Goal: Transaction & Acquisition: Purchase product/service

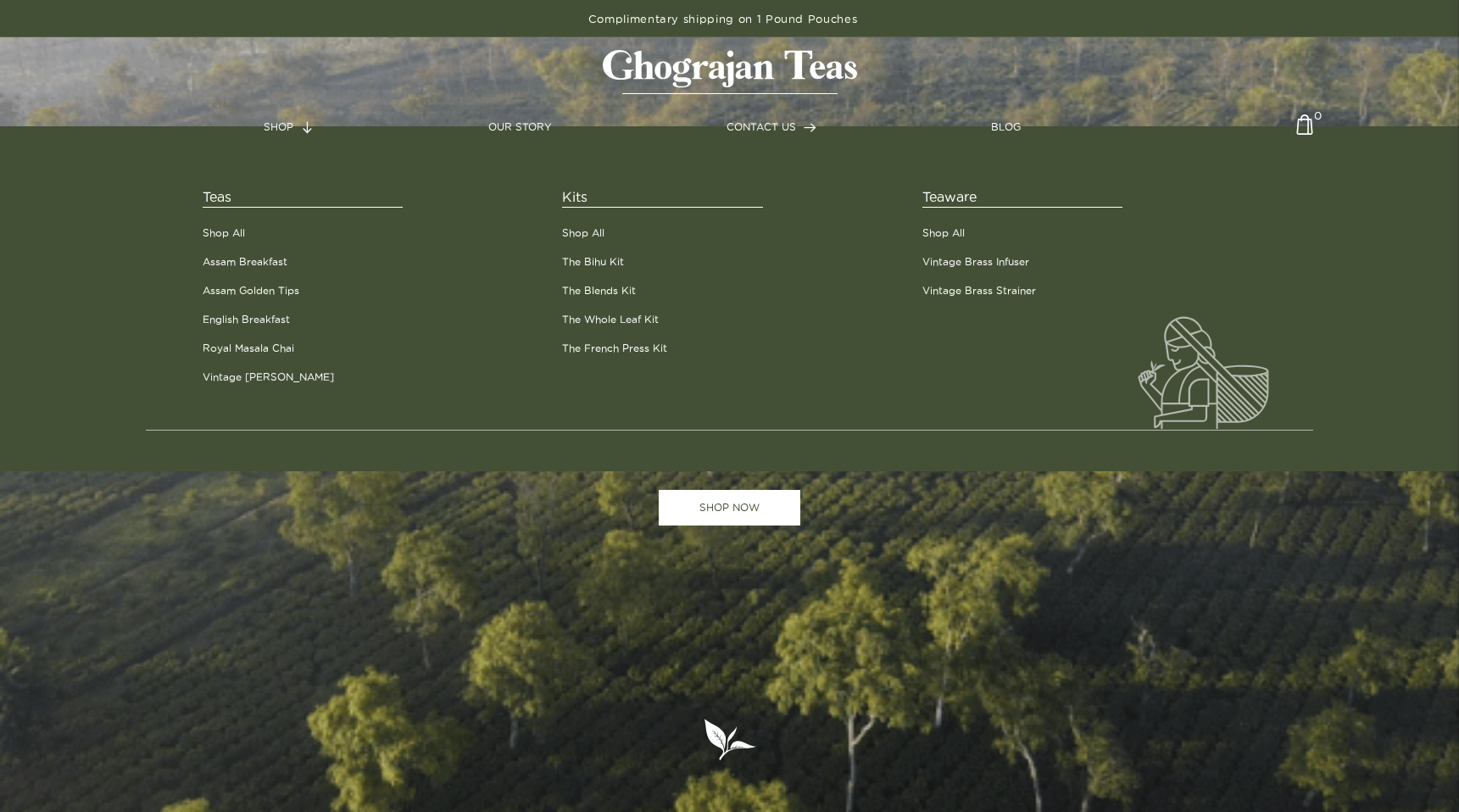
click at [252, 238] on li "Shop All" at bounding box center [370, 233] width 335 height 29
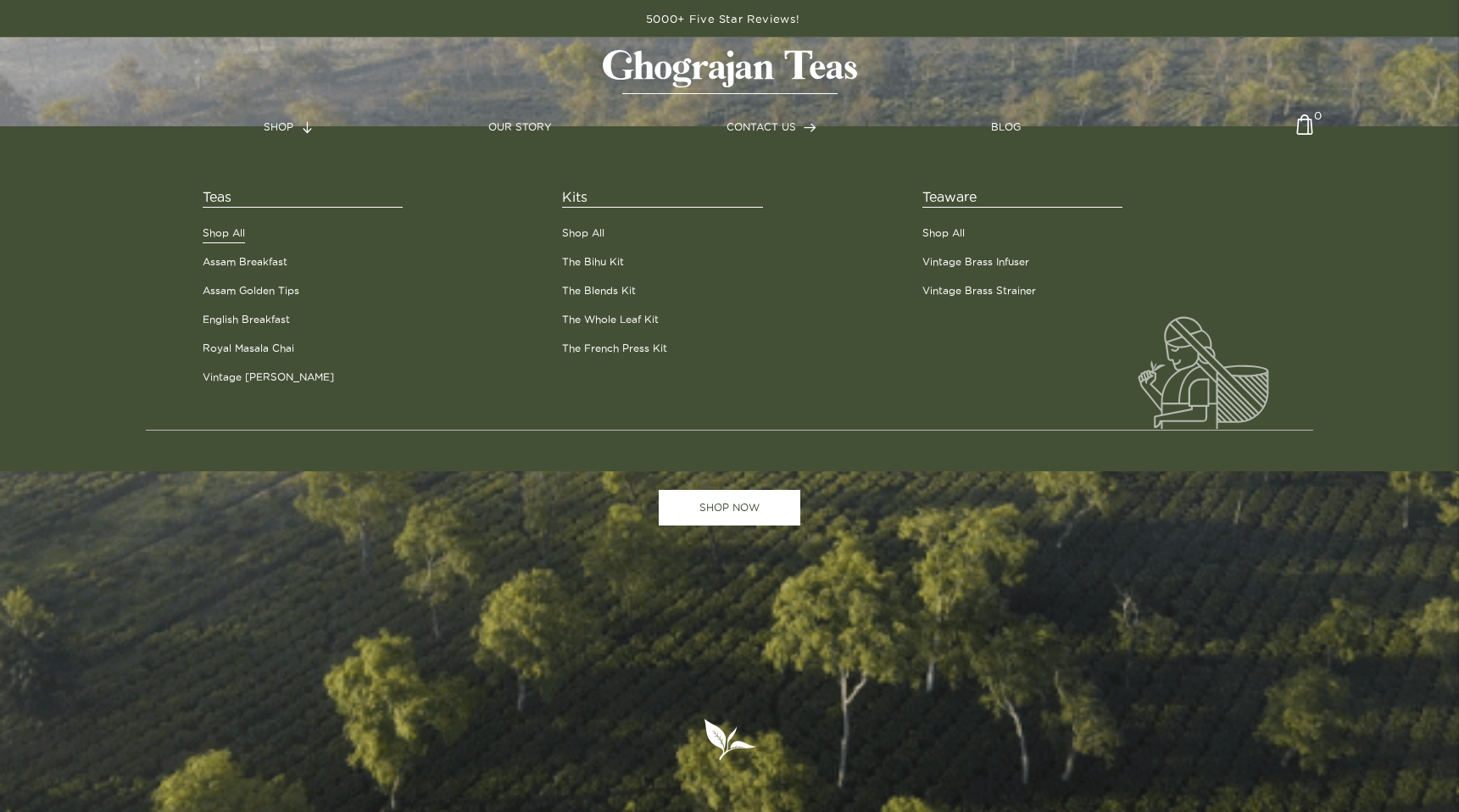
click at [225, 231] on link "Shop All" at bounding box center [223, 233] width 42 height 16
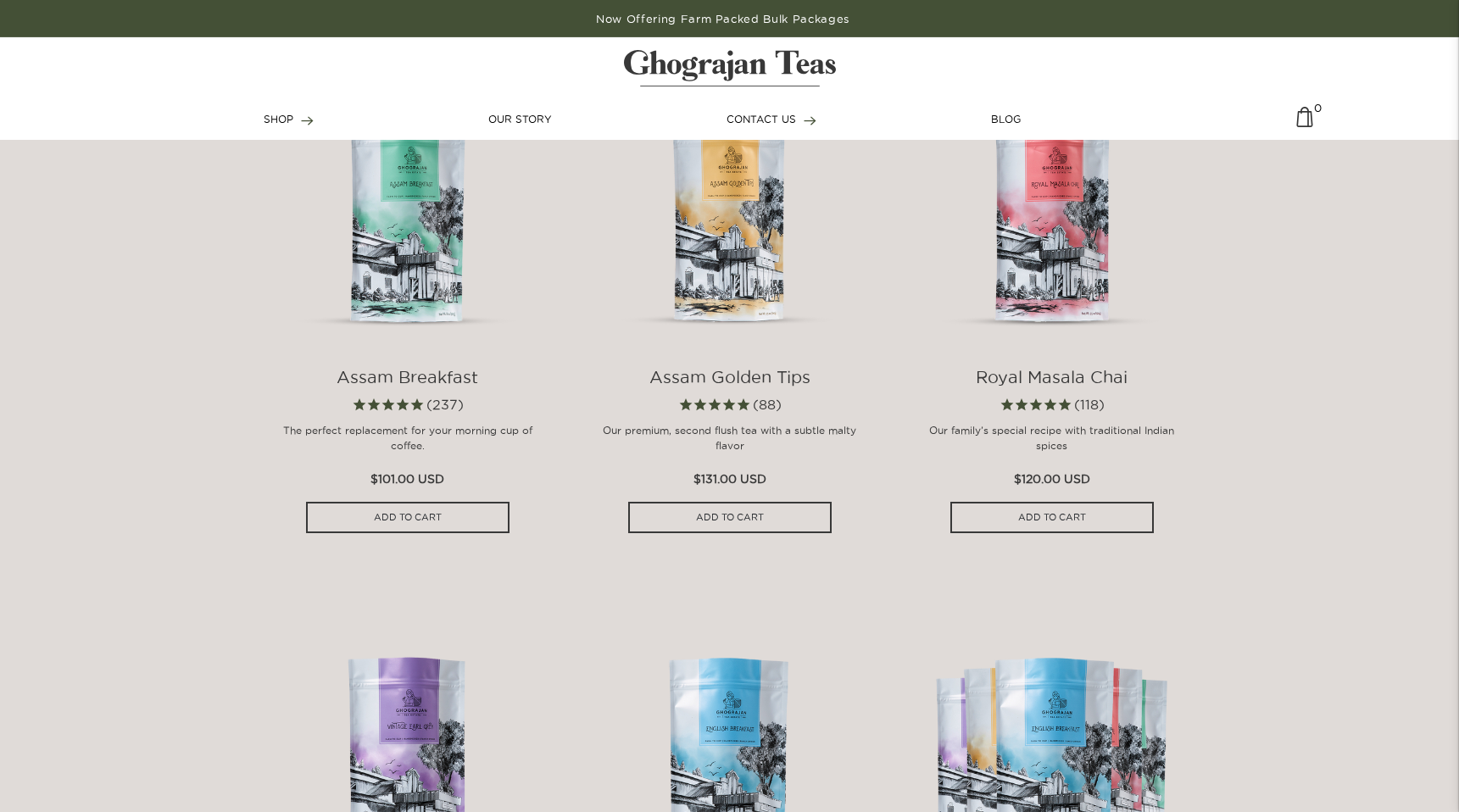
scroll to position [1028, 0]
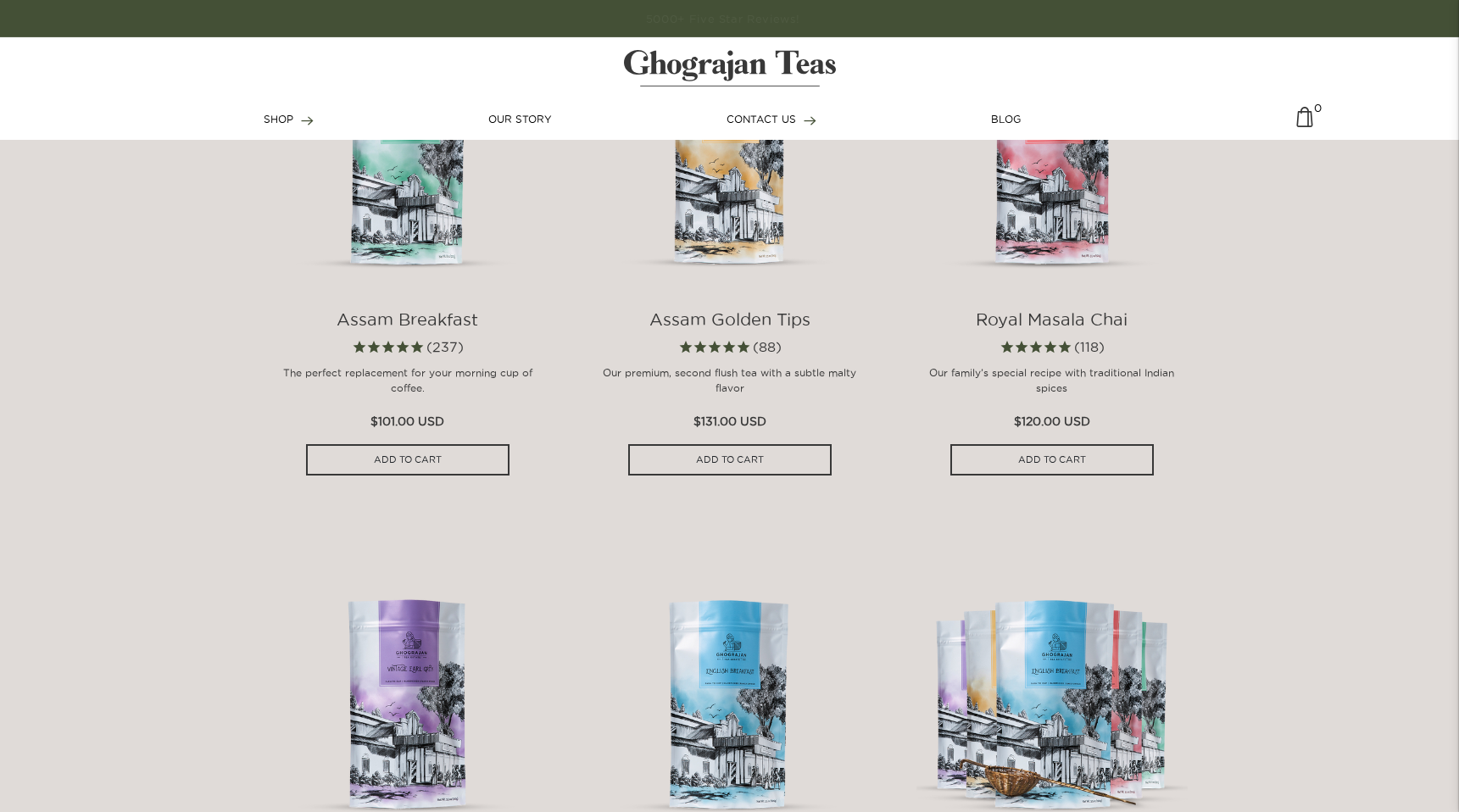
click at [438, 255] on img at bounding box center [408, 152] width 271 height 271
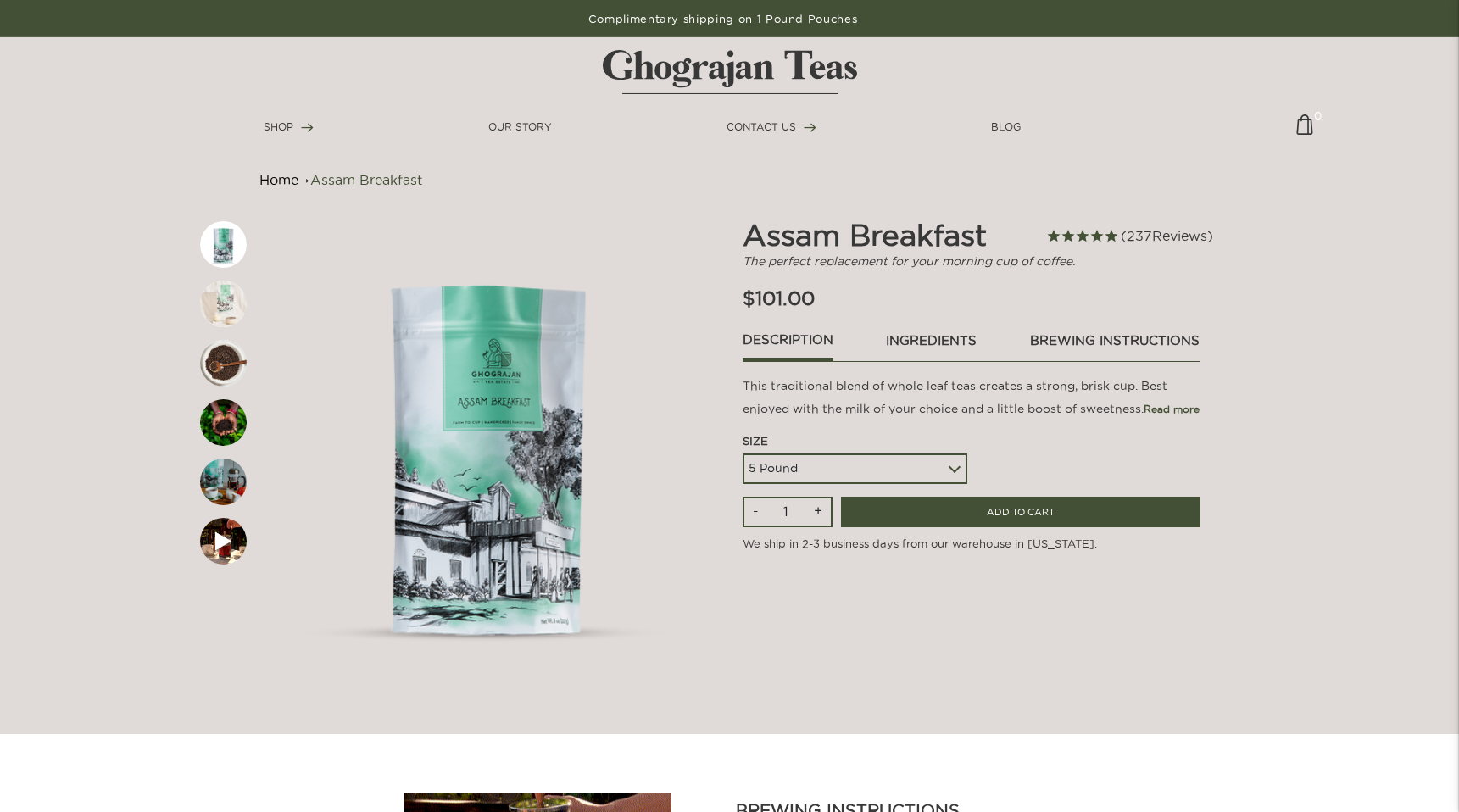
click at [965, 337] on link "ingredients" at bounding box center [931, 345] width 93 height 29
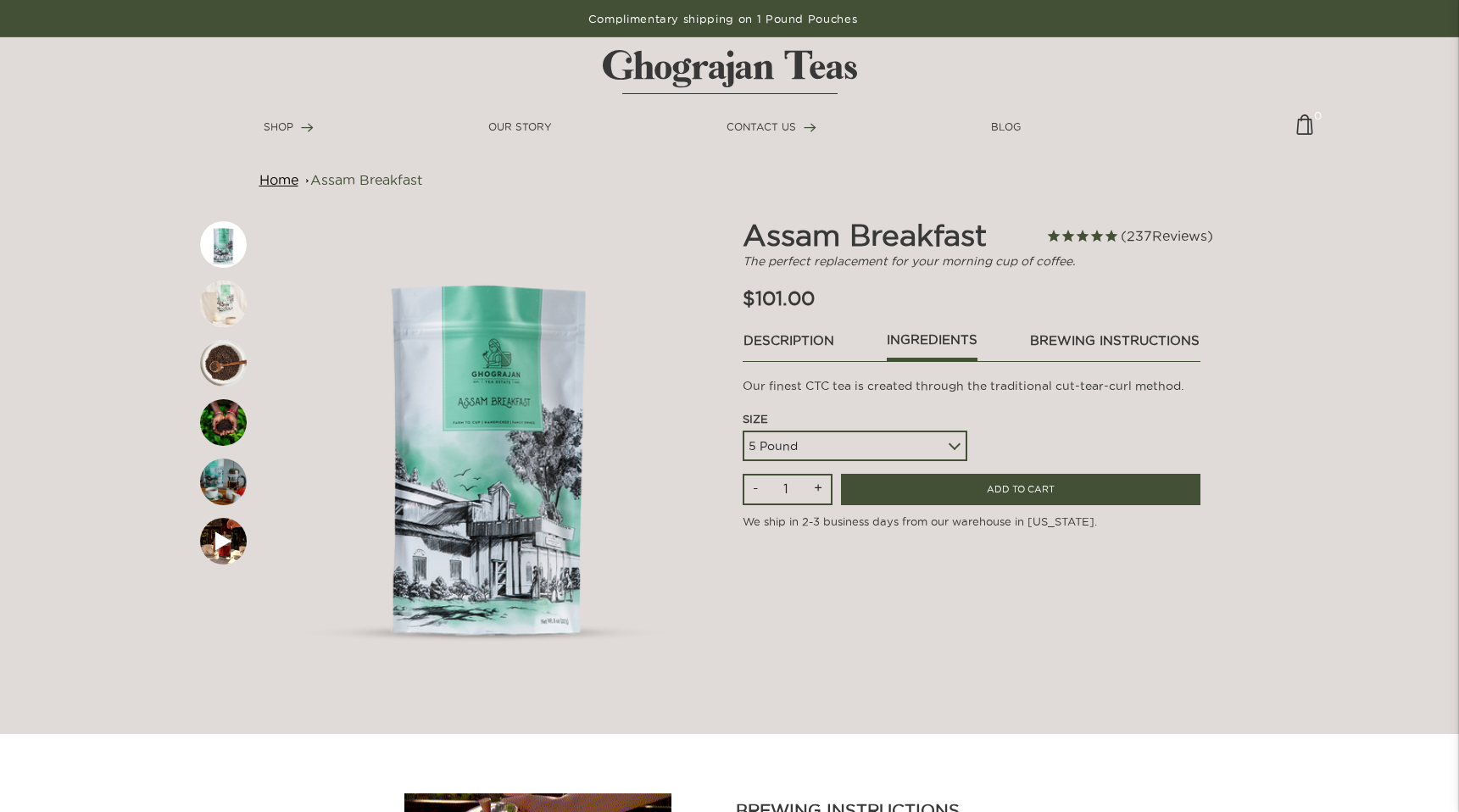
click at [1047, 339] on link "brewing instructions" at bounding box center [1115, 345] width 172 height 29
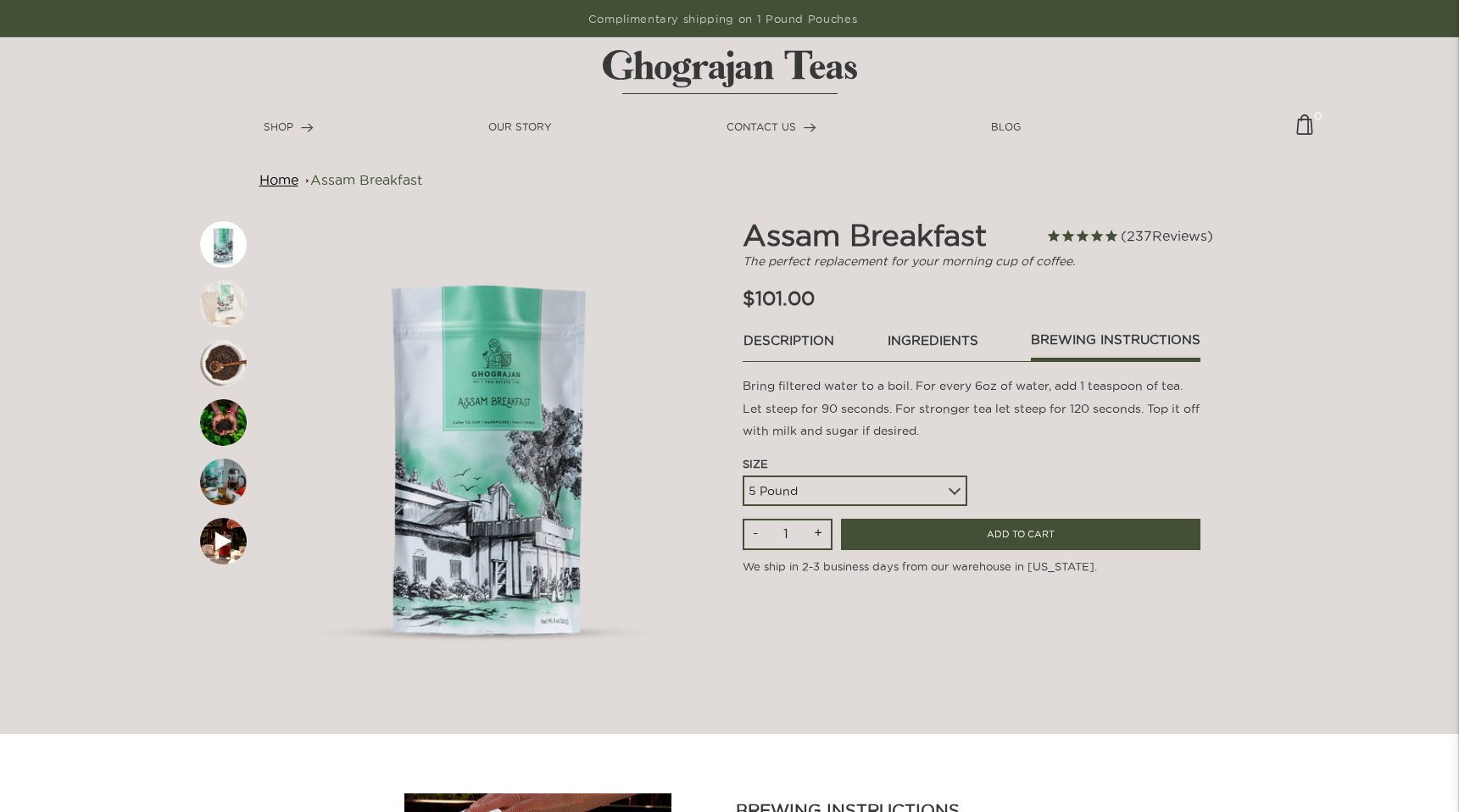
click at [774, 312] on div "Assam Breakfast Assam Breakfast The perfect replacement for your morning cup of…" at bounding box center [972, 445] width 484 height 457
click at [775, 340] on link "Description" at bounding box center [789, 345] width 93 height 29
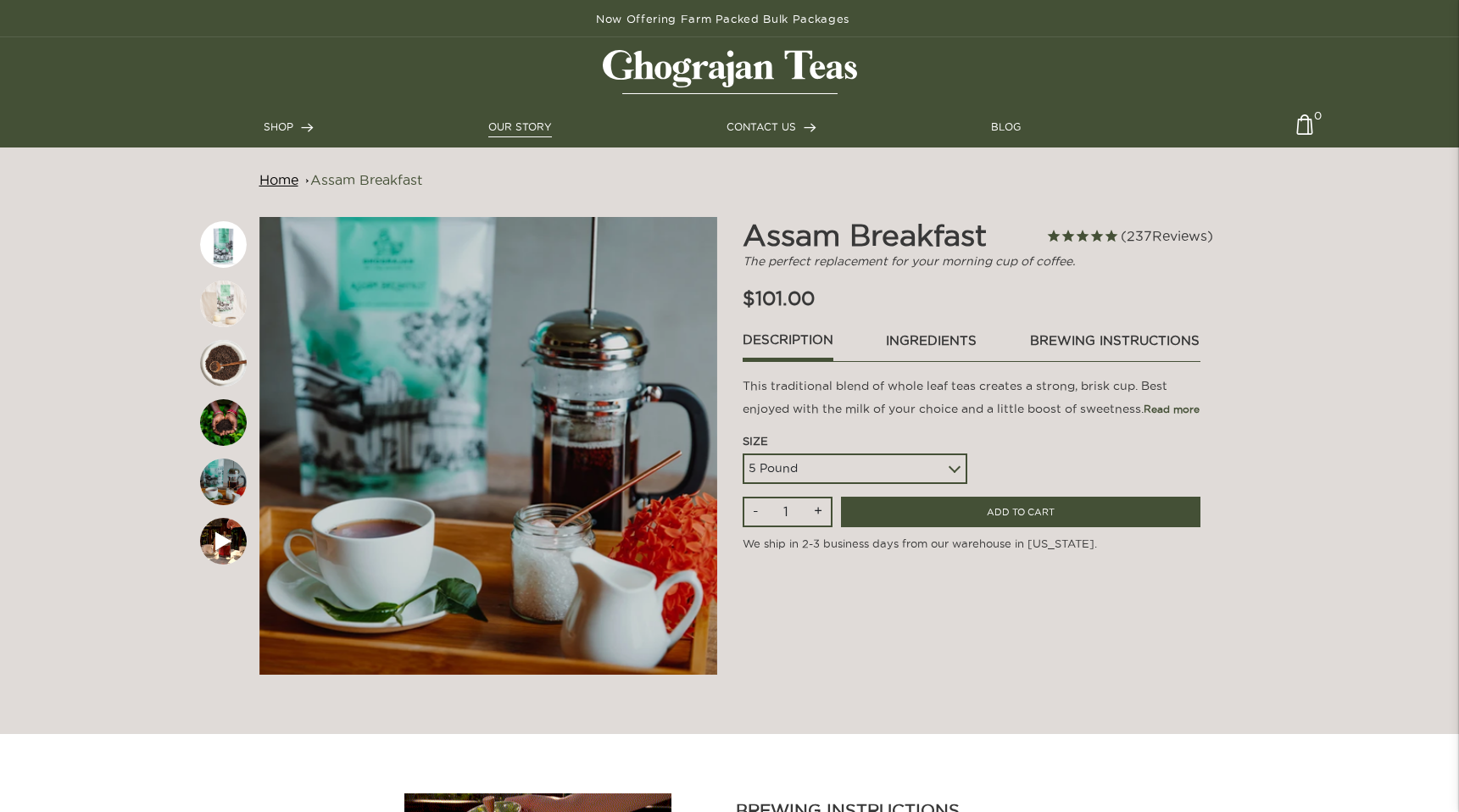
click at [529, 128] on link "OUR STORY" at bounding box center [520, 128] width 63 height 16
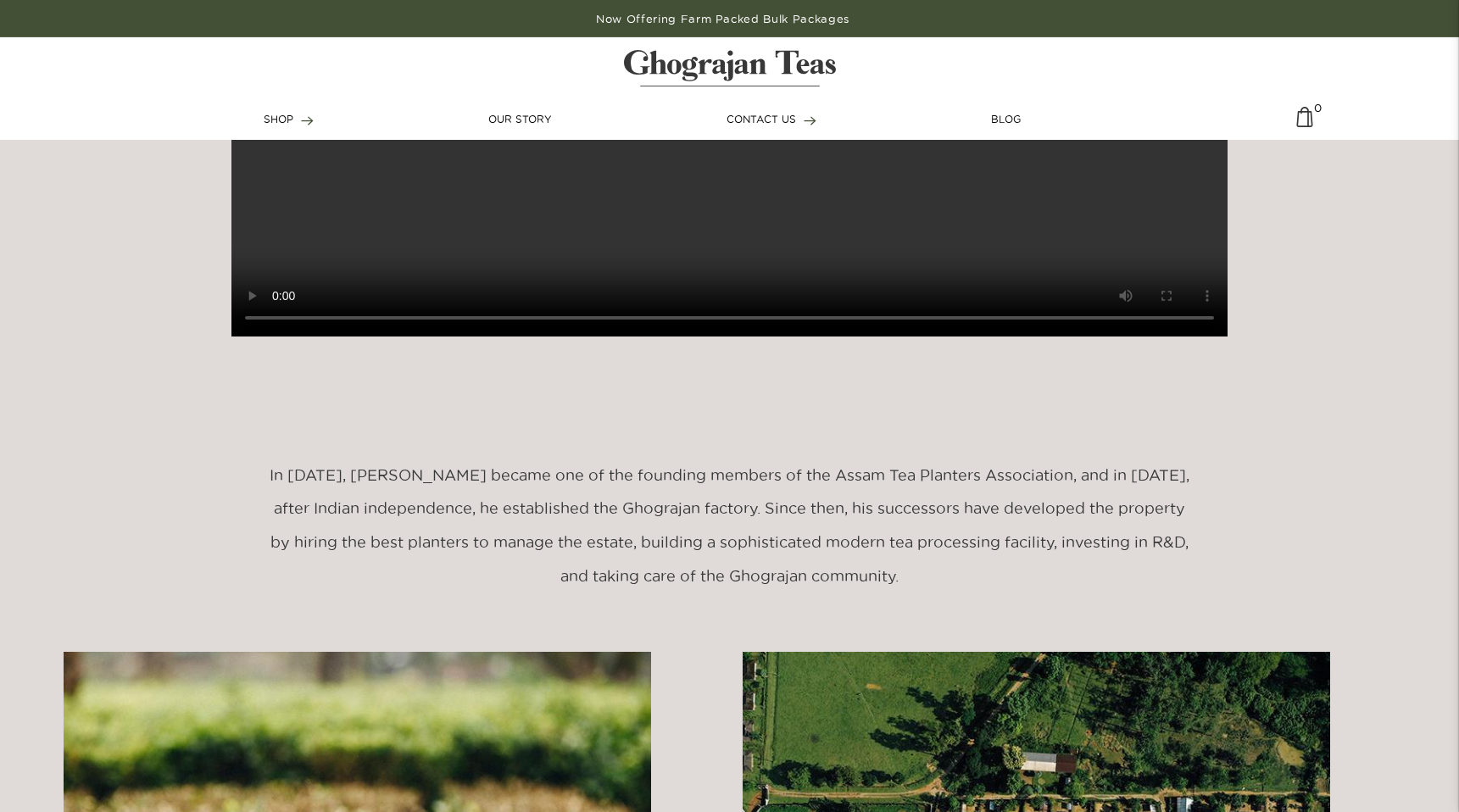
scroll to position [63, 0]
